Goal: Transaction & Acquisition: Purchase product/service

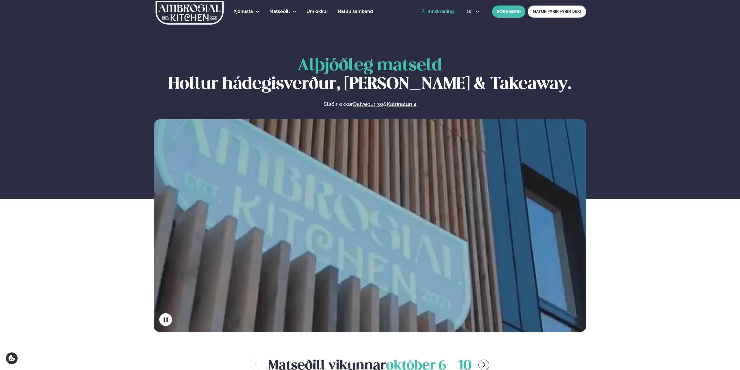
click at [436, 10] on link "Innskráning" at bounding box center [436, 11] width 33 height 5
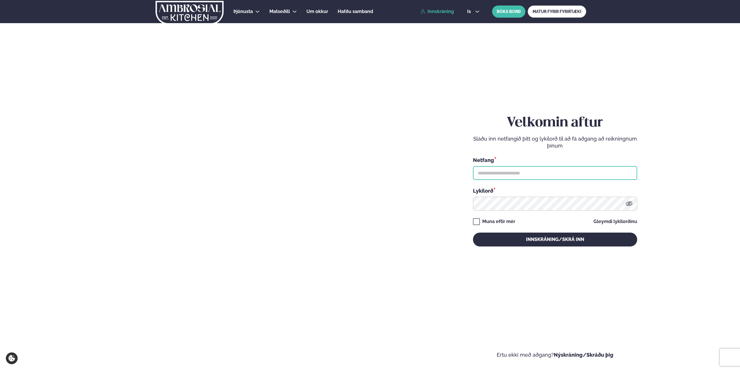
type input "**********"
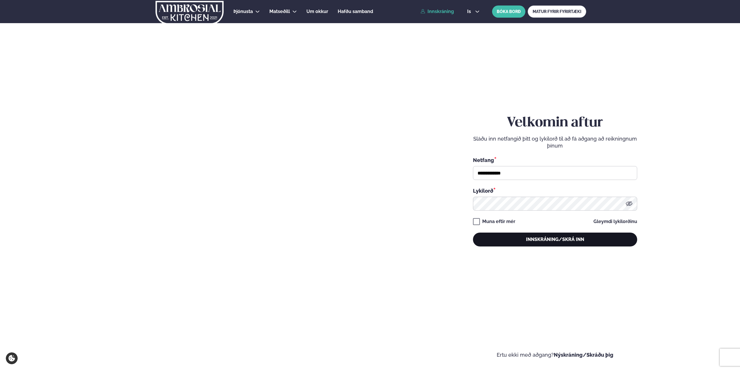
click at [532, 239] on button "Innskráning/Skrá inn" at bounding box center [555, 240] width 164 height 14
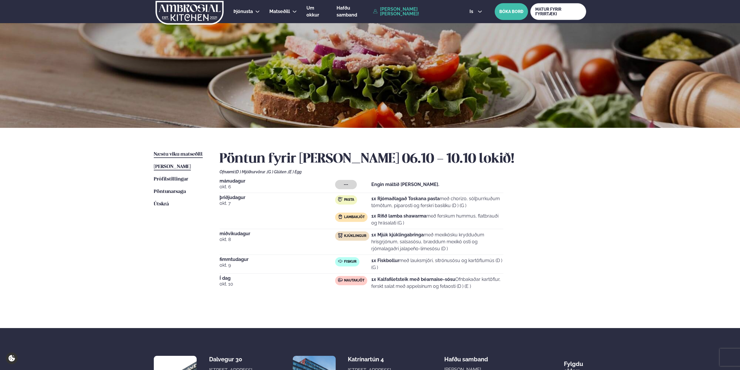
click at [185, 155] on span "Næstu viku matseðill" at bounding box center [178, 154] width 49 height 5
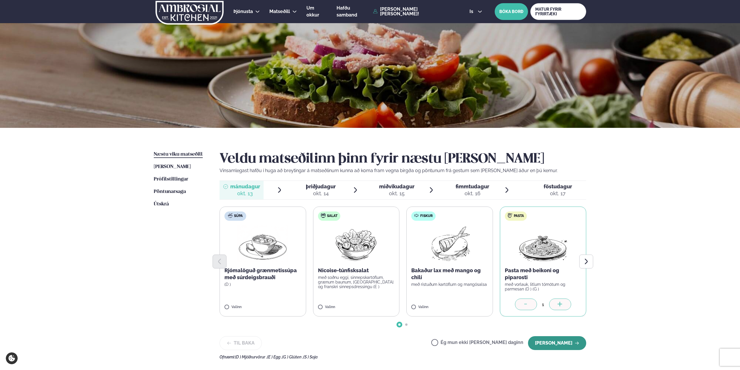
click at [564, 342] on button "[PERSON_NAME]" at bounding box center [557, 343] width 58 height 14
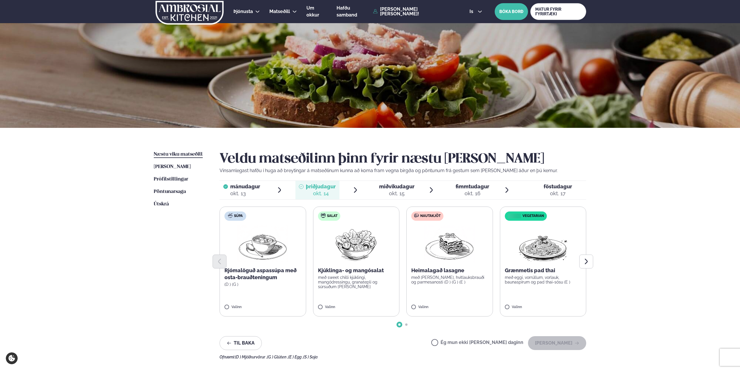
click at [426, 270] on p "Heimalagað lasagne" at bounding box center [449, 270] width 77 height 7
click at [562, 344] on button "[PERSON_NAME]" at bounding box center [557, 343] width 58 height 14
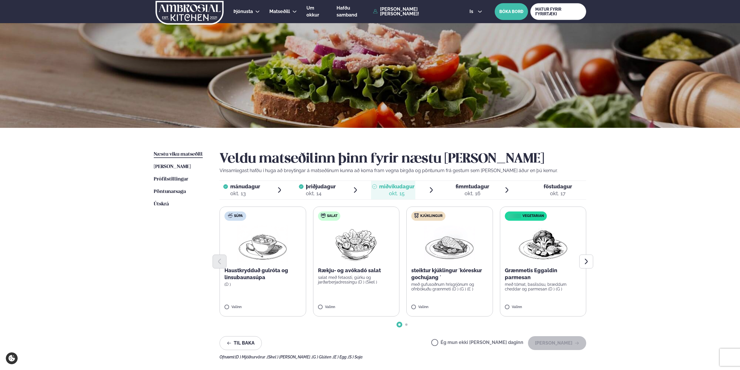
click at [442, 271] on p "steiktur kjúklingur ´kóreskur gochujang ´" at bounding box center [449, 274] width 77 height 14
click at [558, 344] on button "[PERSON_NAME]" at bounding box center [557, 343] width 58 height 14
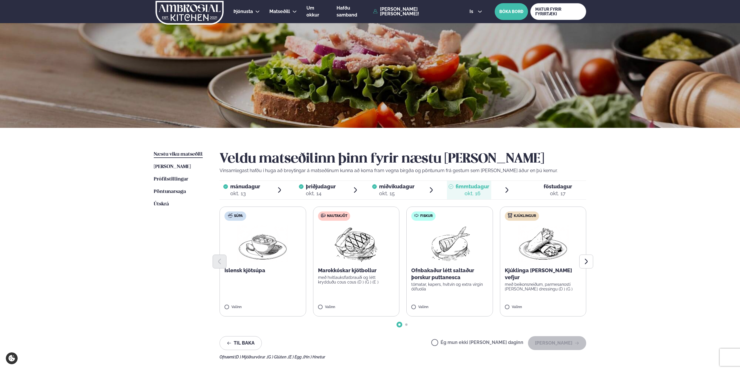
click at [331, 302] on label "Nautakjöt Marokkóskar kjötbollur með hvítlauksflatbrauði og létt krydduðu cous …" at bounding box center [356, 262] width 87 height 110
click at [568, 340] on button "[PERSON_NAME]" at bounding box center [557, 343] width 58 height 14
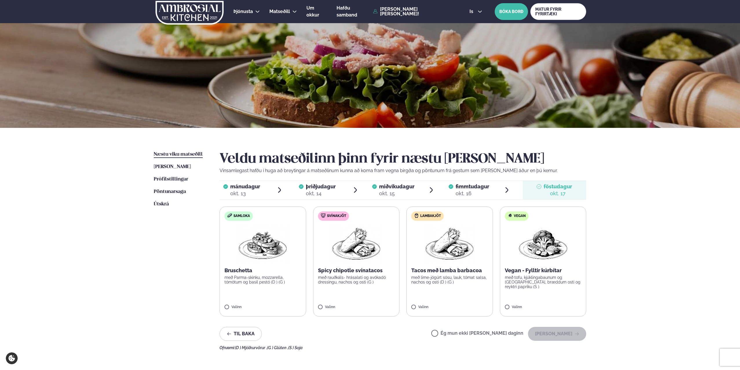
click at [342, 283] on p "með rauðkáls- hrásalati og avókadó dressingu, nachos og osti (G )" at bounding box center [356, 279] width 77 height 9
click at [568, 335] on button "[PERSON_NAME]" at bounding box center [557, 334] width 58 height 14
